Goal: Transaction & Acquisition: Purchase product/service

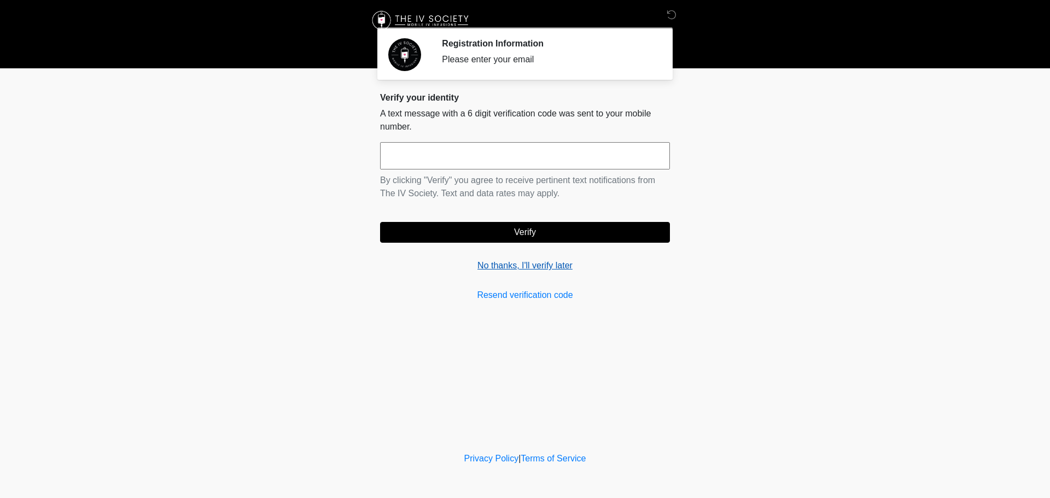
click at [505, 269] on link "No thanks, I'll verify later" at bounding box center [525, 265] width 290 height 13
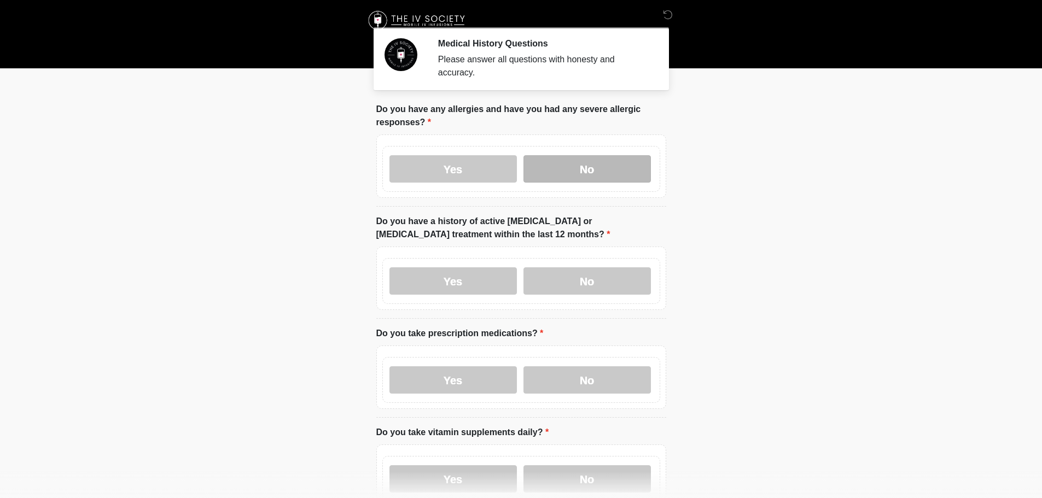
click at [533, 167] on label "No" at bounding box center [586, 168] width 127 height 27
click at [562, 267] on label "No" at bounding box center [586, 280] width 127 height 27
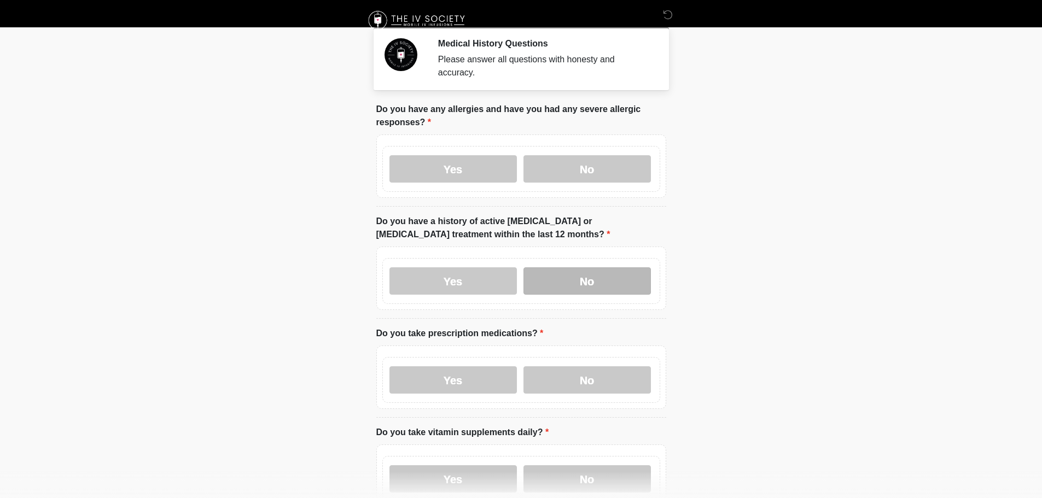
scroll to position [109, 0]
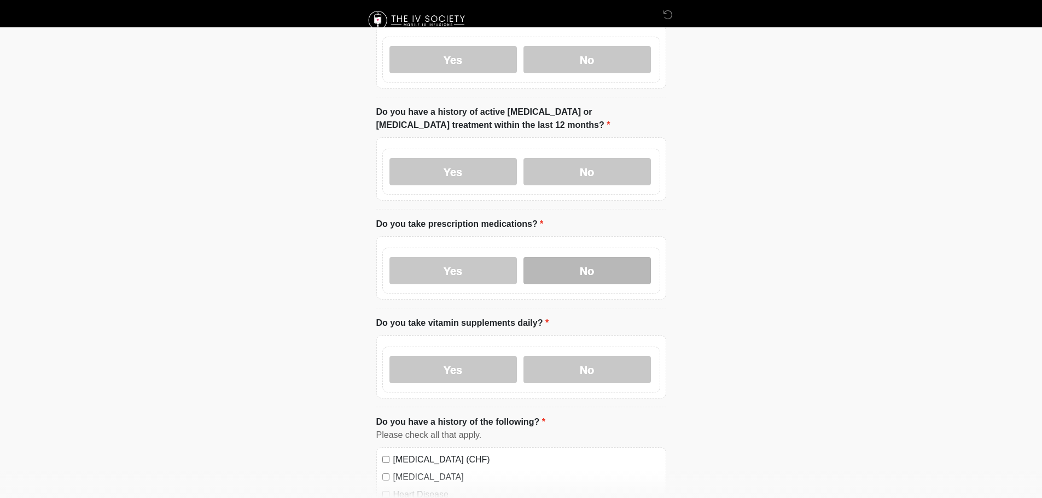
click at [574, 266] on label "No" at bounding box center [586, 270] width 127 height 27
click at [591, 356] on label "No" at bounding box center [586, 369] width 127 height 27
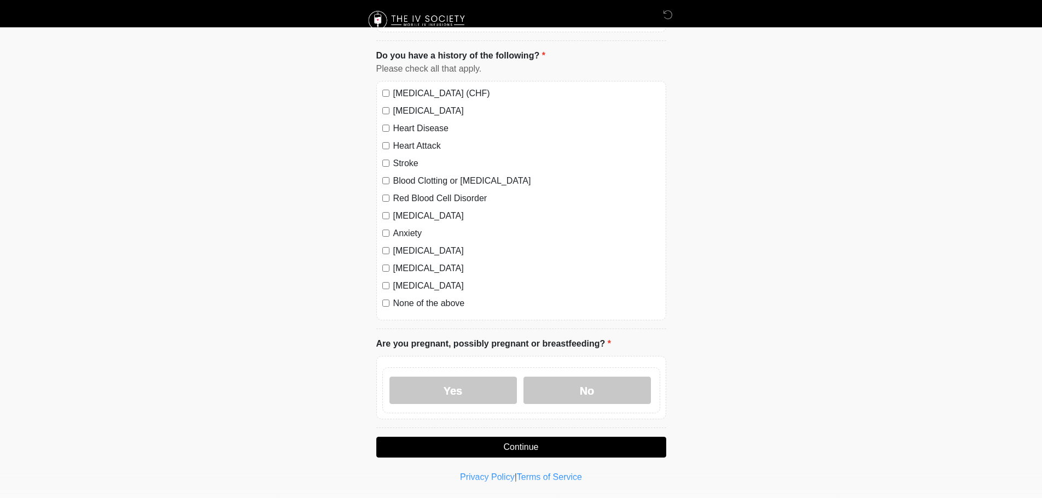
scroll to position [484, 0]
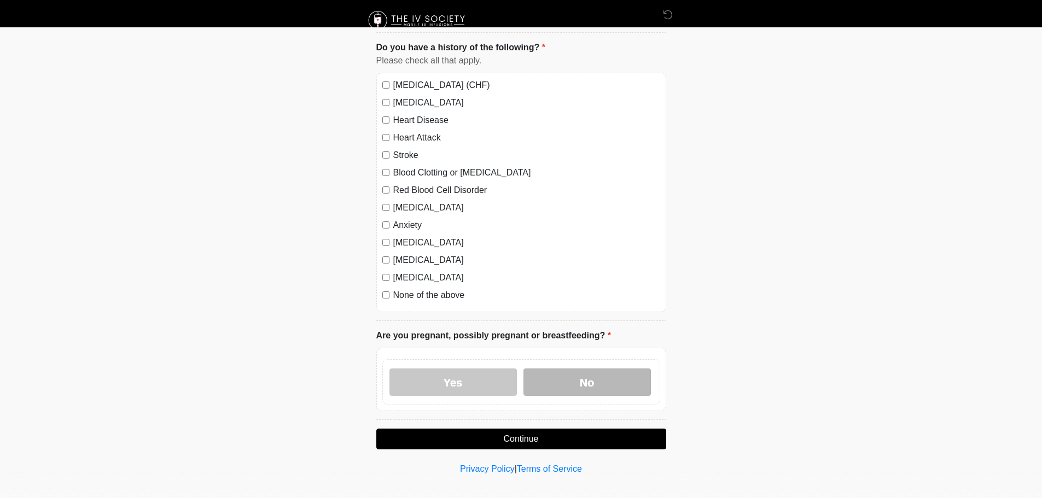
click at [575, 375] on label "No" at bounding box center [586, 382] width 127 height 27
click at [589, 429] on button "Continue" at bounding box center [521, 439] width 290 height 21
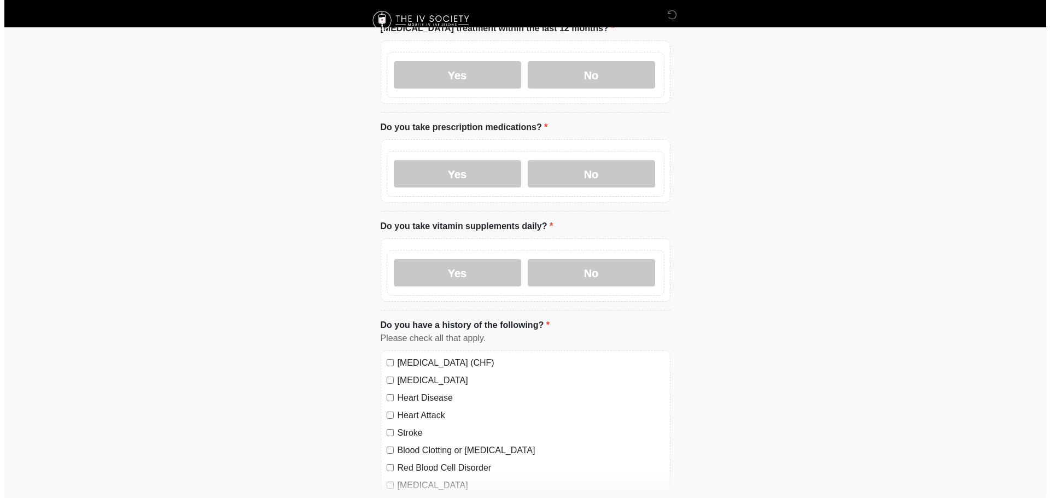
scroll to position [0, 0]
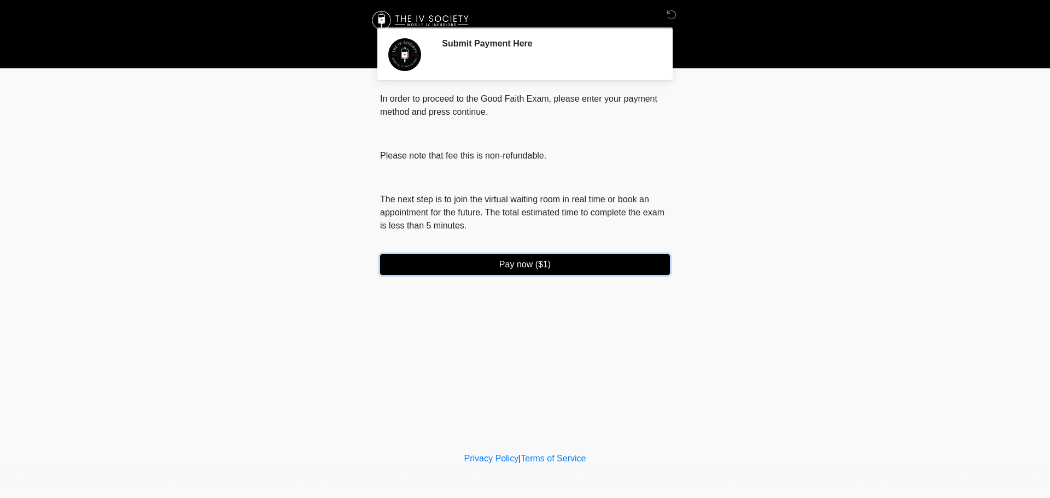
click at [576, 255] on button "Pay now ($1)" at bounding box center [525, 264] width 290 height 21
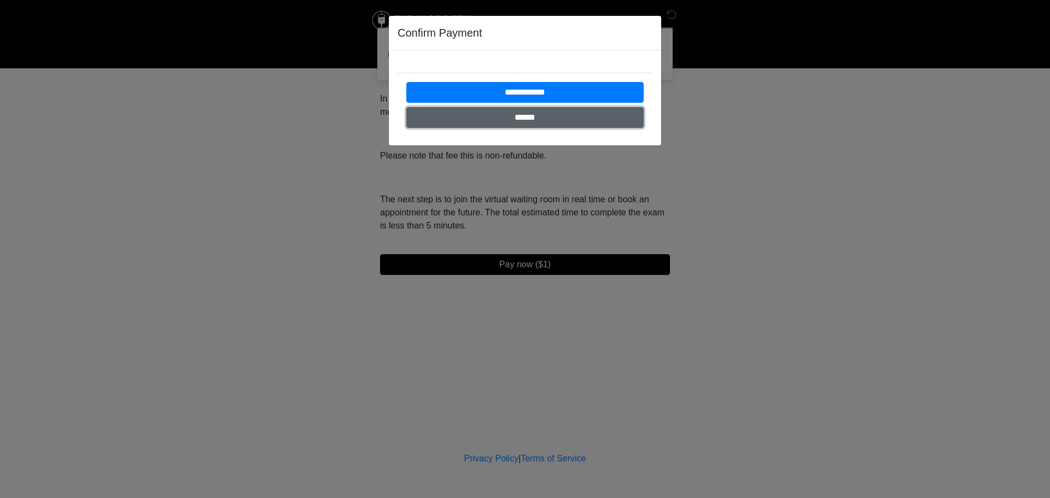
click at [563, 119] on input "******" at bounding box center [524, 117] width 237 height 21
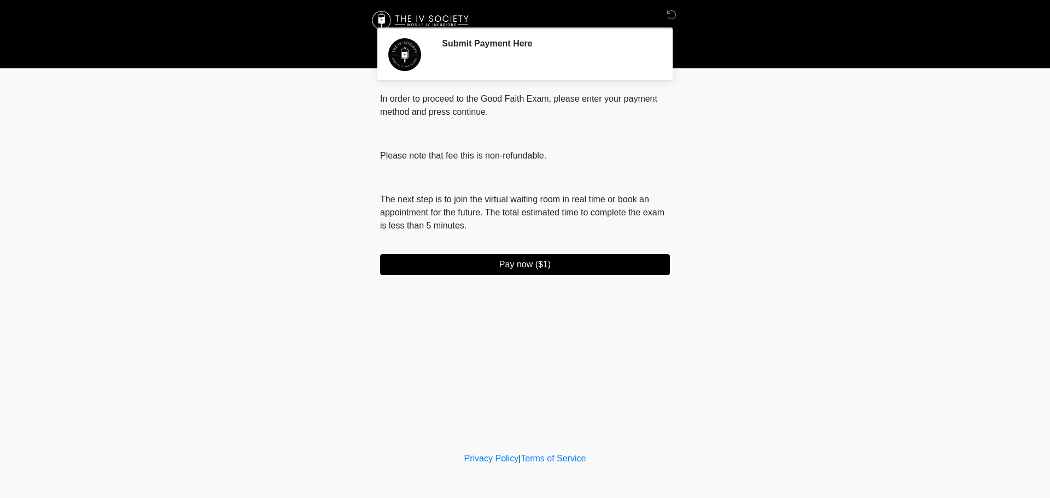
click at [533, 74] on section "Submit Payment Here Please connect to Wi-Fi now Provide us with your contact in…" at bounding box center [524, 53] width 295 height 52
click at [536, 265] on button "Pay now ($1)" at bounding box center [525, 264] width 290 height 21
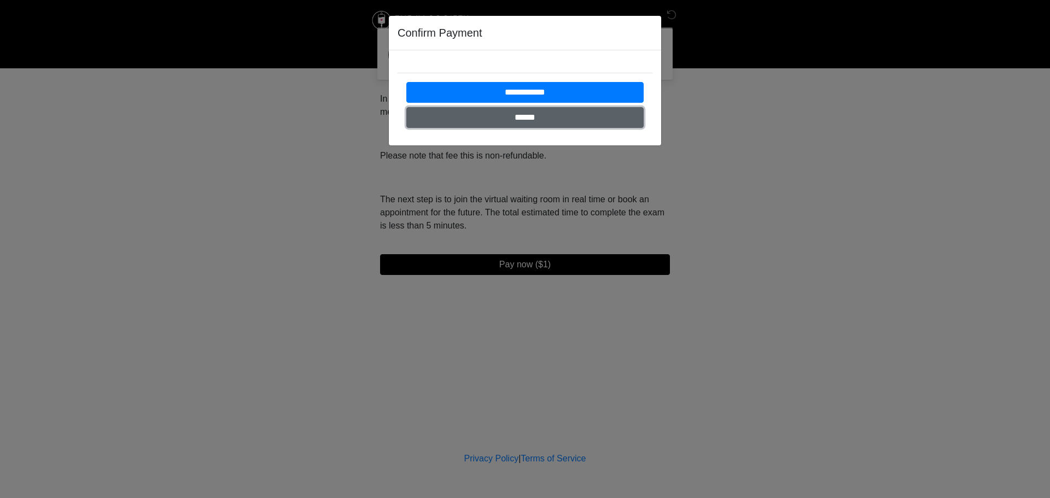
click at [532, 115] on input "******" at bounding box center [524, 117] width 237 height 21
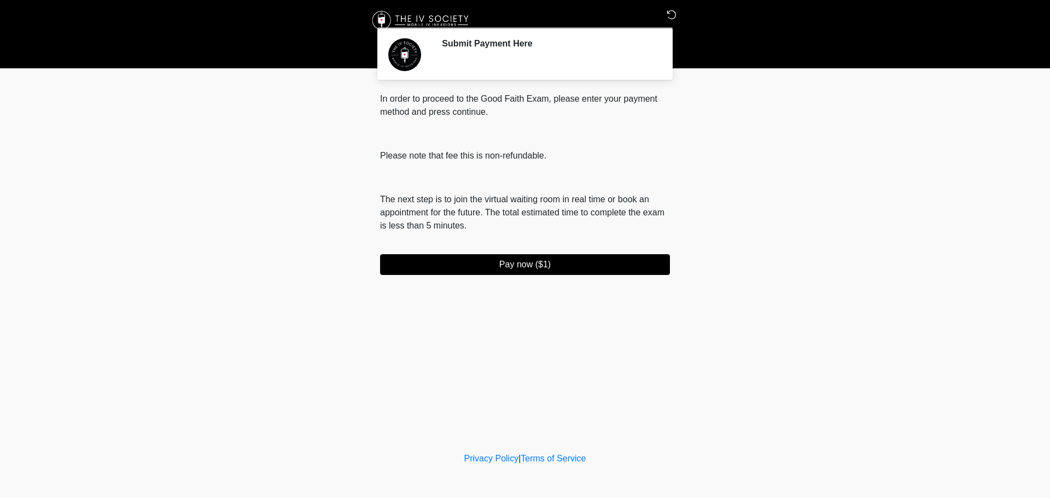
click at [674, 15] on icon at bounding box center [672, 15] width 10 height 10
